Goal: Book appointment/travel/reservation

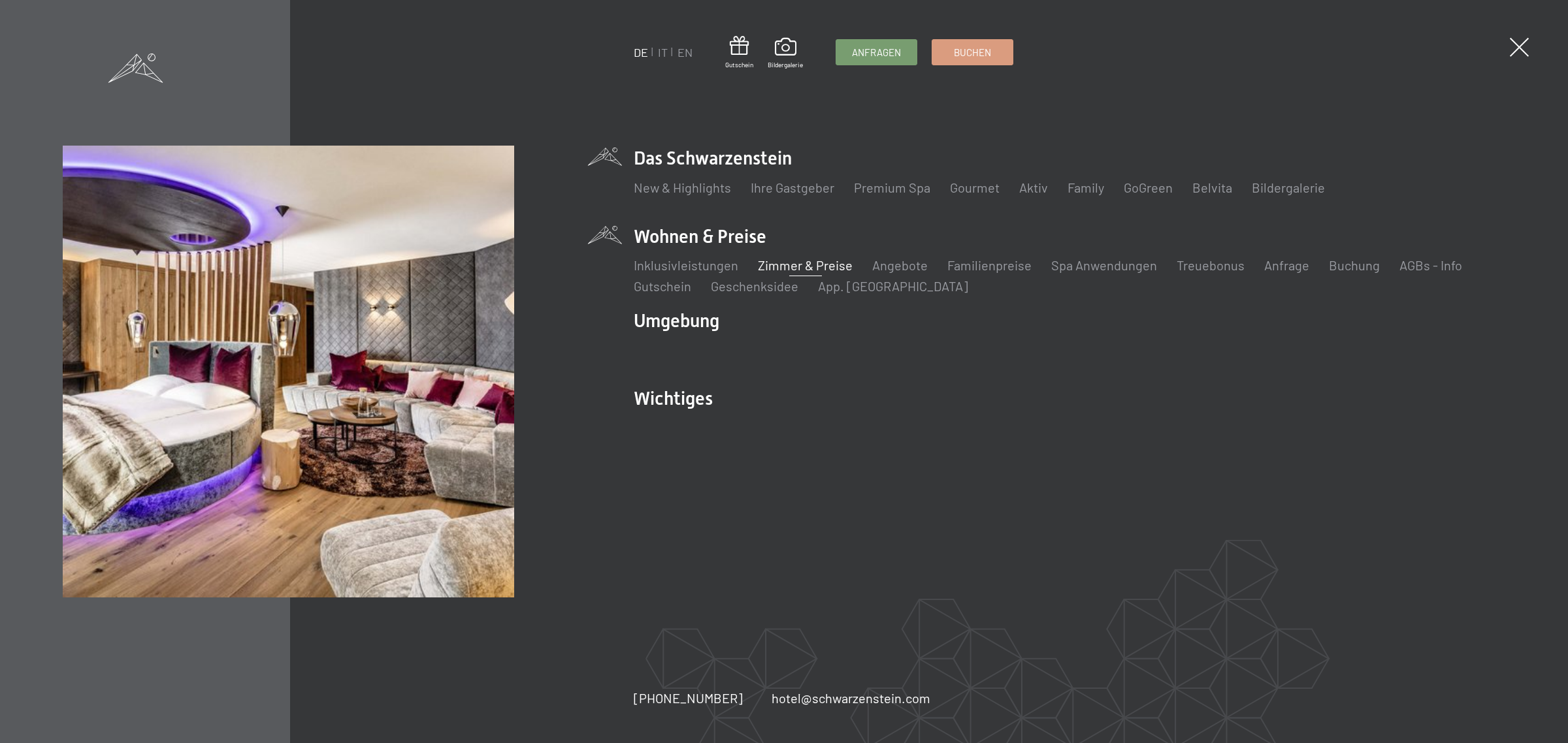
click at [784, 262] on link "Zimmer & Preise" at bounding box center [805, 265] width 95 height 16
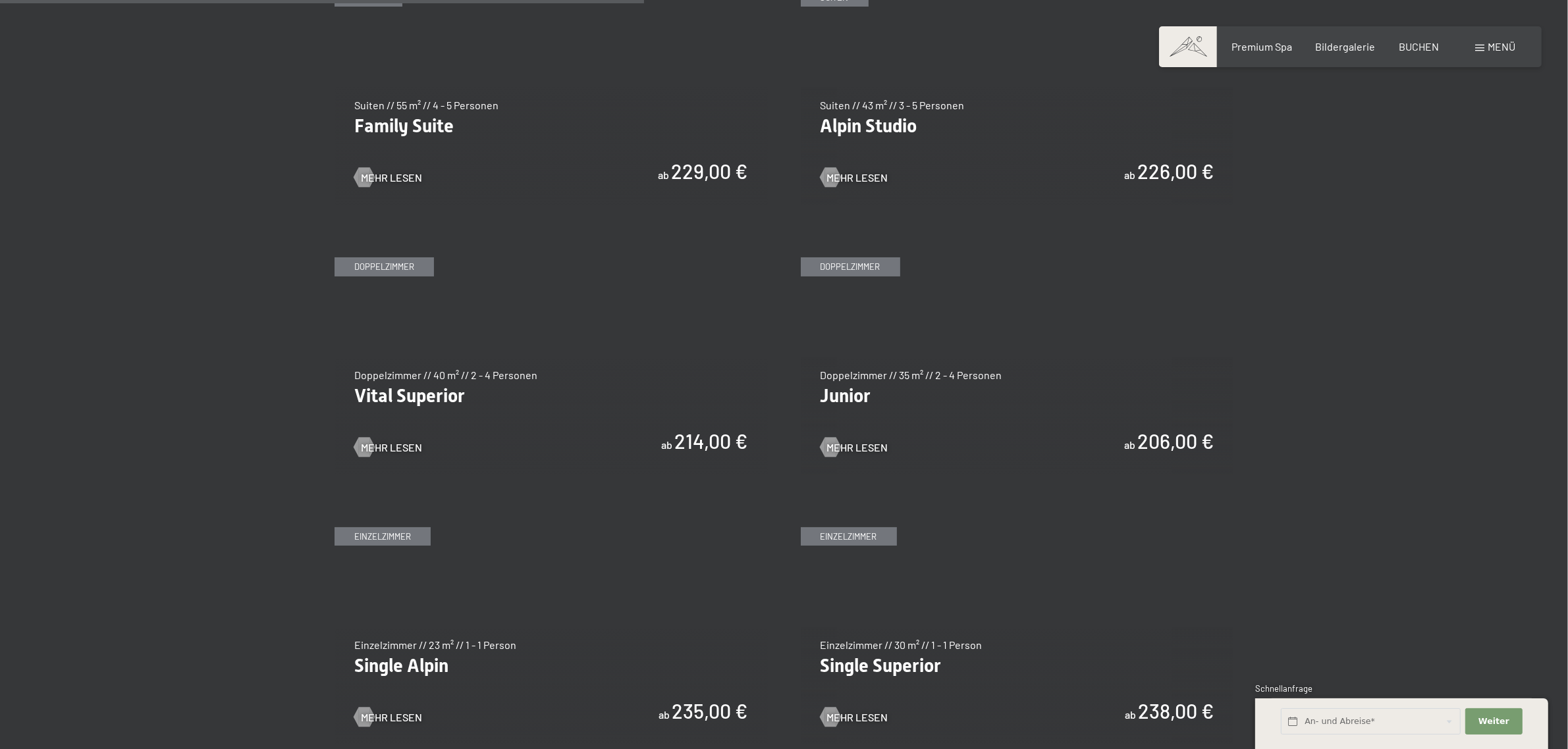
scroll to position [1865, 0]
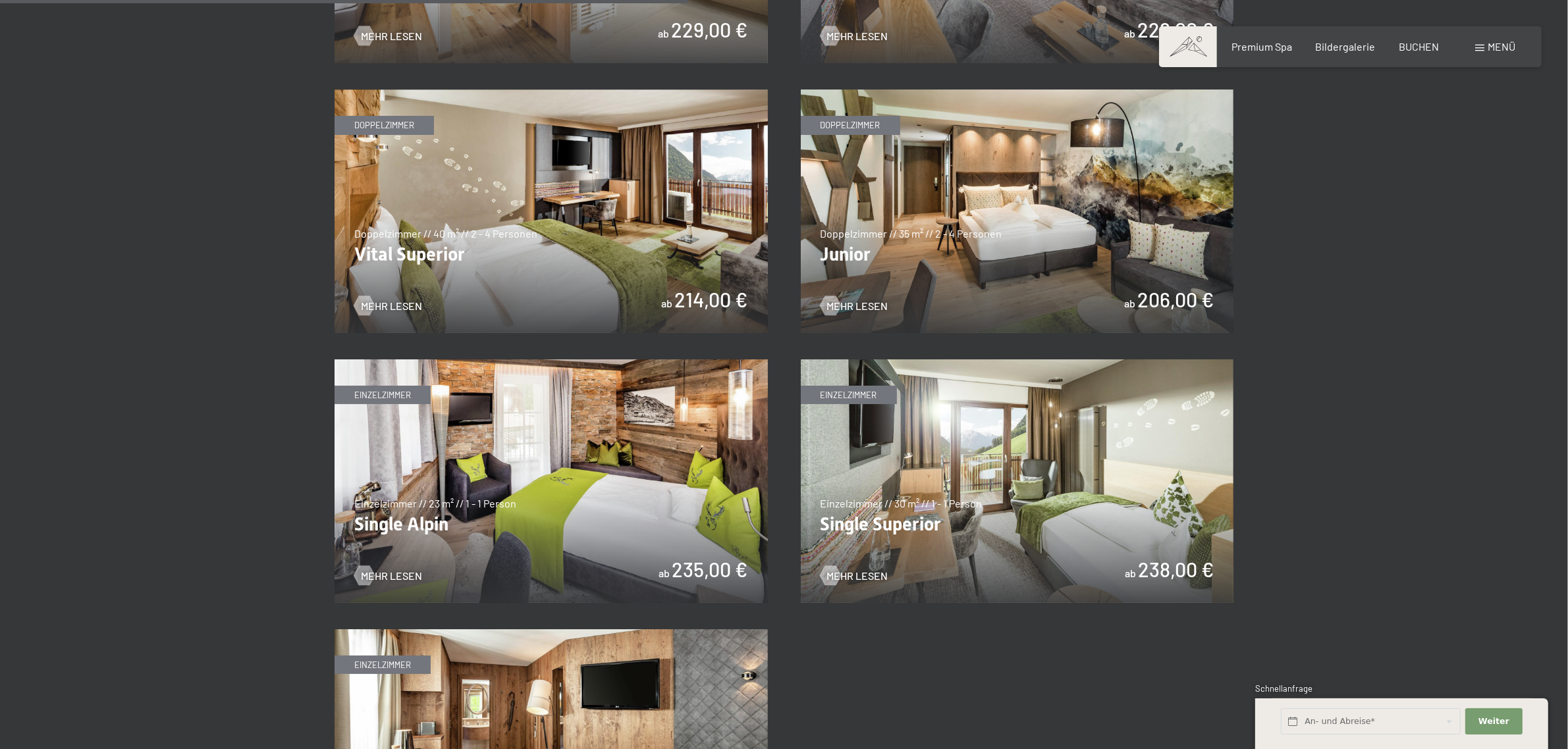
click at [863, 284] on img at bounding box center [1017, 211] width 433 height 244
